Goal: Task Accomplishment & Management: Manage account settings

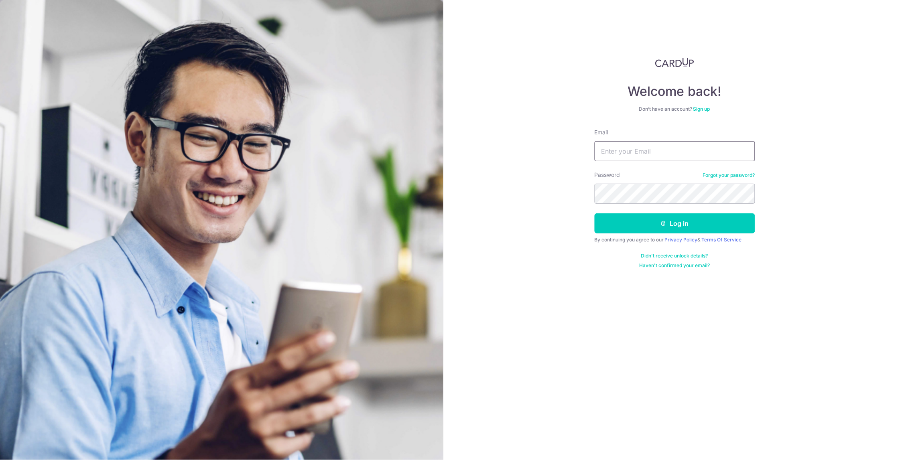
type input "[EMAIL_ADDRESS][DOMAIN_NAME]"
click at [637, 220] on button "Log in" at bounding box center [675, 223] width 160 height 20
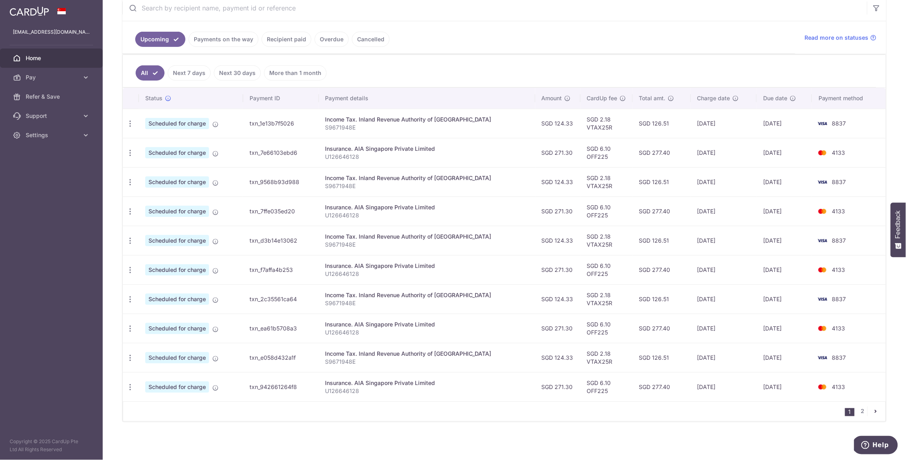
scroll to position [161, 0]
click at [865, 411] on link "2" at bounding box center [863, 412] width 10 height 10
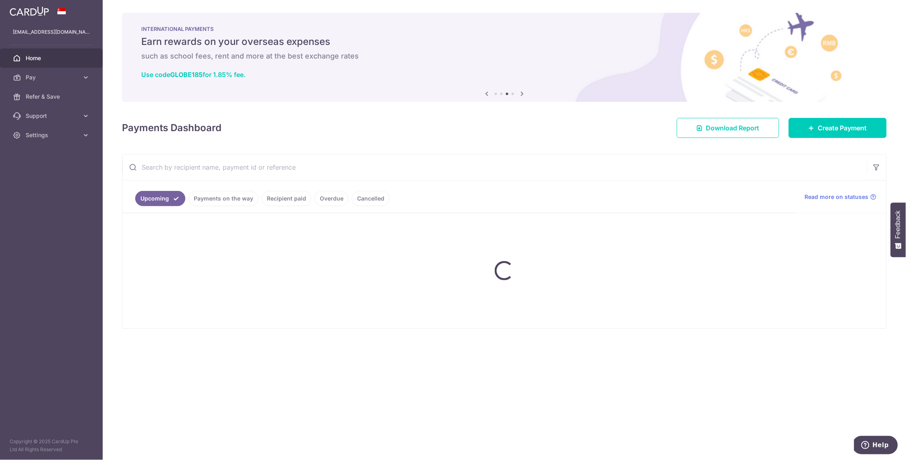
scroll to position [0, 0]
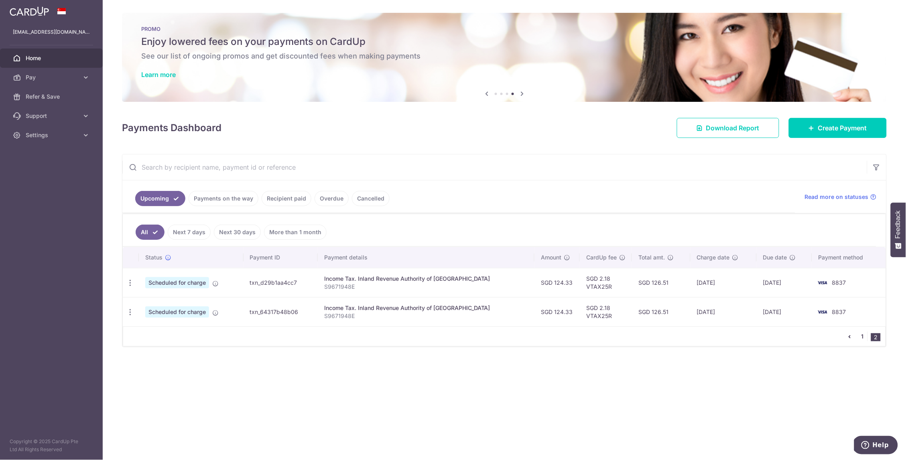
click at [863, 335] on link "1" at bounding box center [863, 337] width 10 height 10
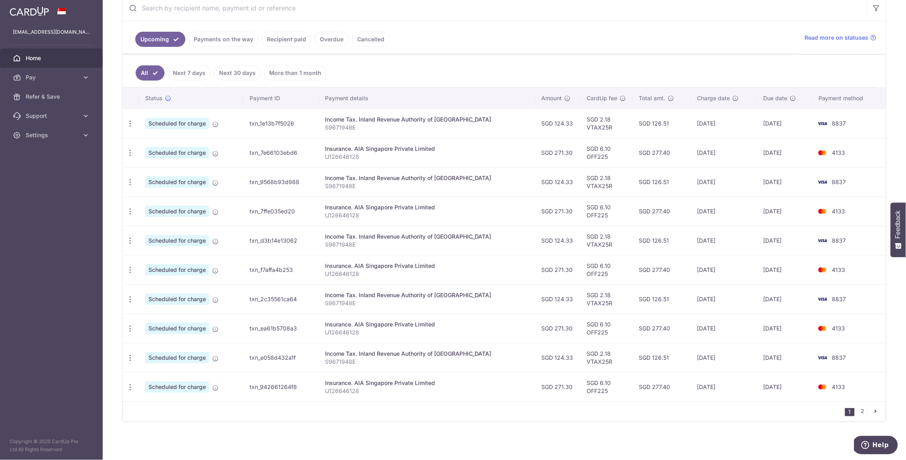
scroll to position [161, 0]
click at [863, 411] on link "2" at bounding box center [863, 412] width 10 height 10
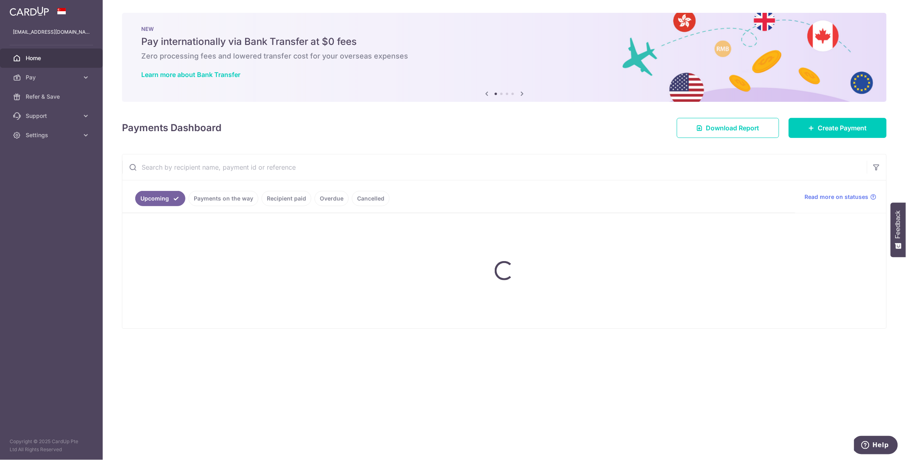
scroll to position [0, 0]
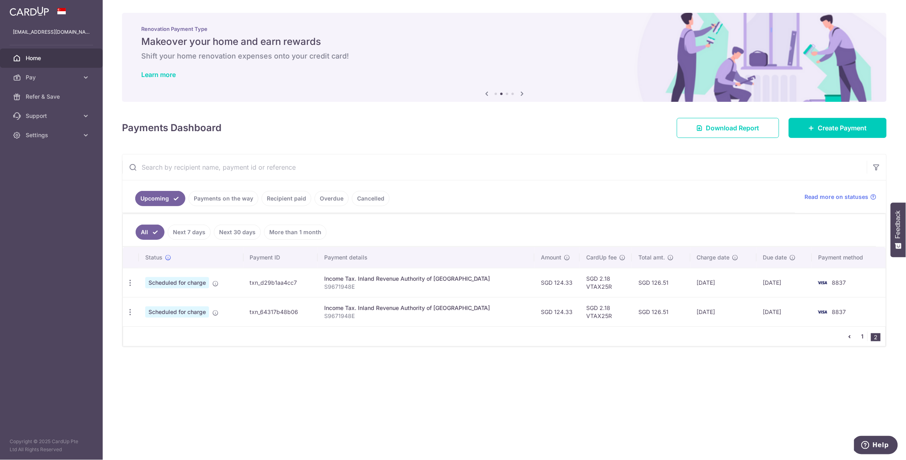
click at [858, 335] on link "1" at bounding box center [863, 337] width 10 height 10
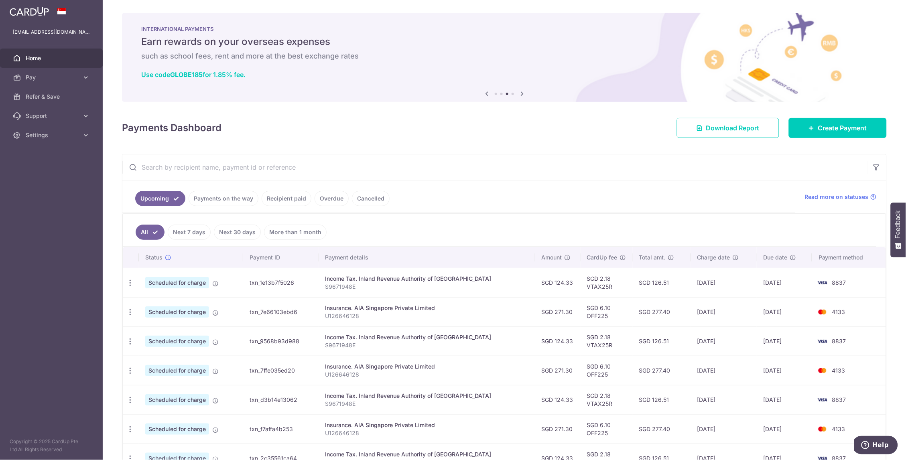
click at [67, 149] on aside "[EMAIL_ADDRESS][DOMAIN_NAME] Home Pay Payments Recipients Cards Refer & Save Su…" at bounding box center [51, 230] width 103 height 460
click at [67, 144] on link "Settings" at bounding box center [51, 135] width 103 height 19
click at [65, 177] on span "Logout" at bounding box center [52, 174] width 53 height 8
